Goal: Information Seeking & Learning: Learn about a topic

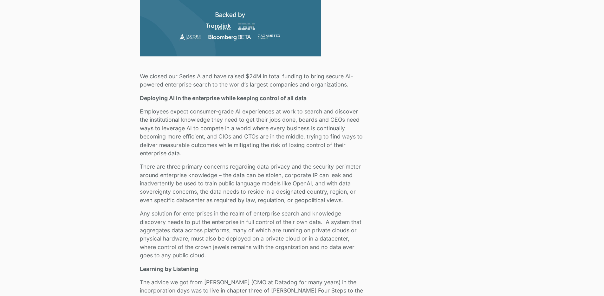
scroll to position [319, 0]
click at [145, 121] on p "Employees expect consumer-grade AI experiences at work to search and discover t…" at bounding box center [253, 132] width 226 height 50
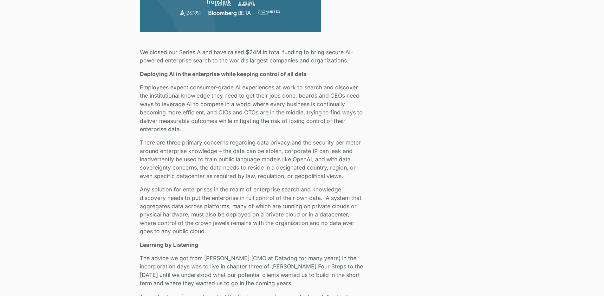
scroll to position [344, 0]
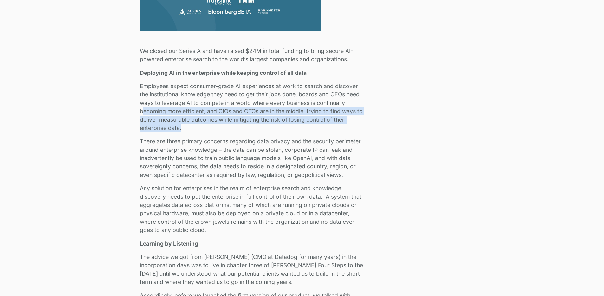
drag, startPoint x: 143, startPoint y: 108, endPoint x: 189, endPoint y: 125, distance: 49.1
click at [189, 125] on p "Employees expect consumer-grade AI experiences at work to search and discover t…" at bounding box center [253, 107] width 226 height 50
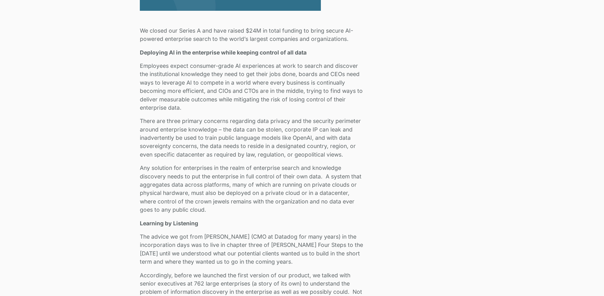
scroll to position [365, 0]
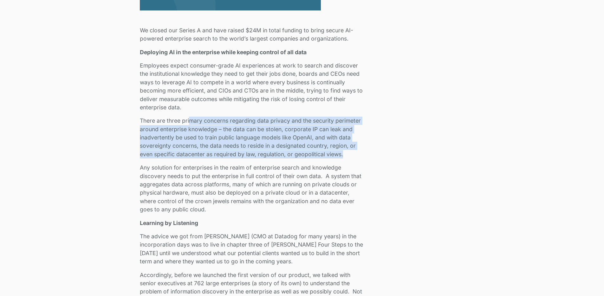
drag, startPoint x: 189, startPoint y: 121, endPoint x: 345, endPoint y: 156, distance: 160.2
click at [345, 156] on p "There are three primary concerns regarding data privacy and the security perime…" at bounding box center [253, 138] width 226 height 42
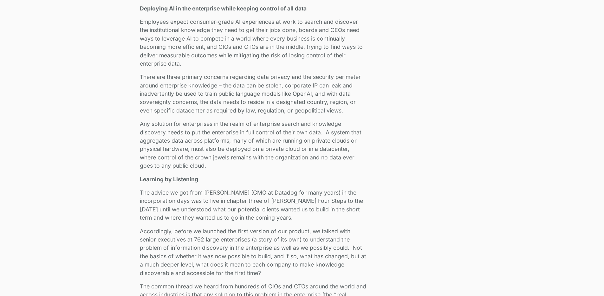
scroll to position [409, 0]
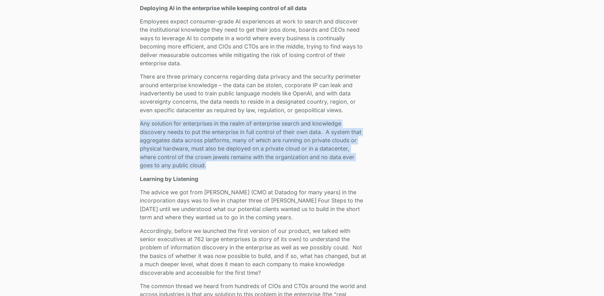
drag, startPoint x: 311, startPoint y: 164, endPoint x: 138, endPoint y: 125, distance: 177.4
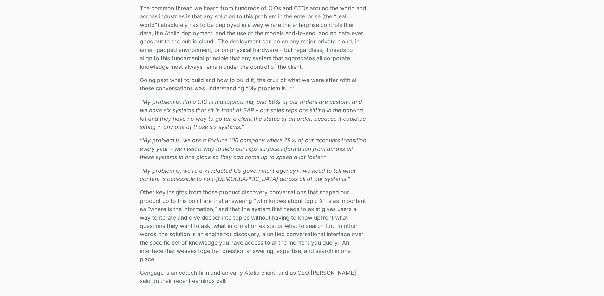
scroll to position [697, 0]
